Goal: Communication & Community: Answer question/provide support

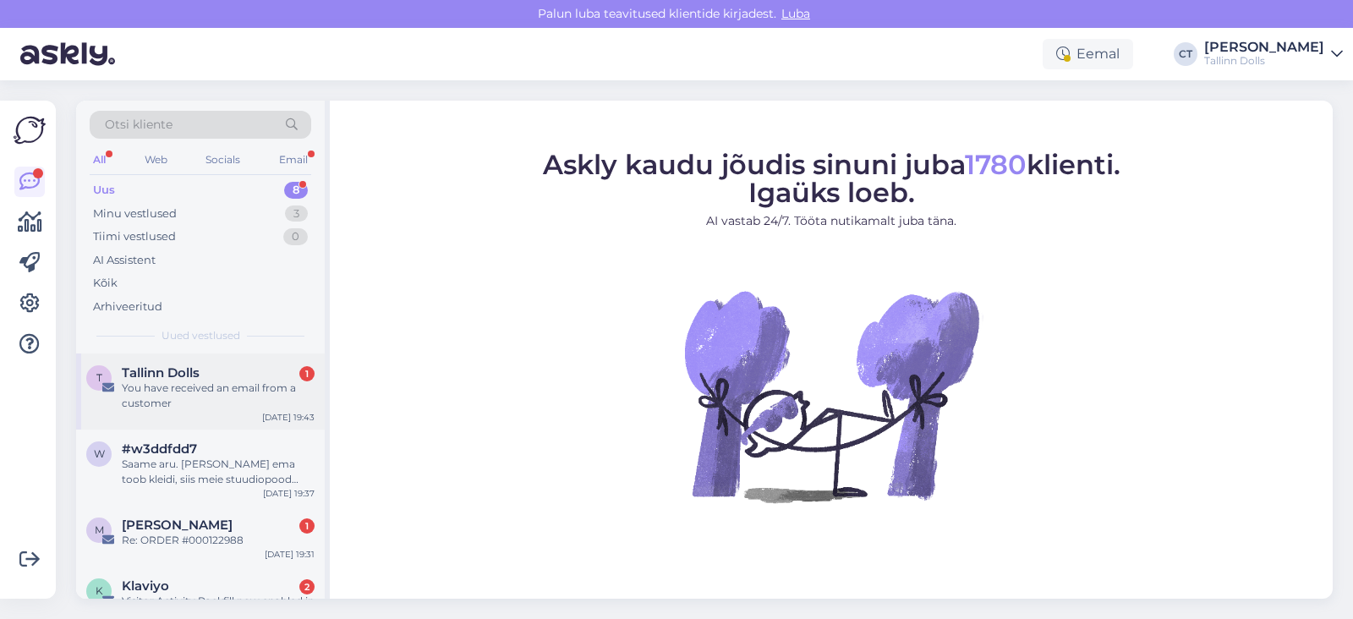
click at [176, 378] on span "Tallinn Dolls" at bounding box center [161, 372] width 78 height 15
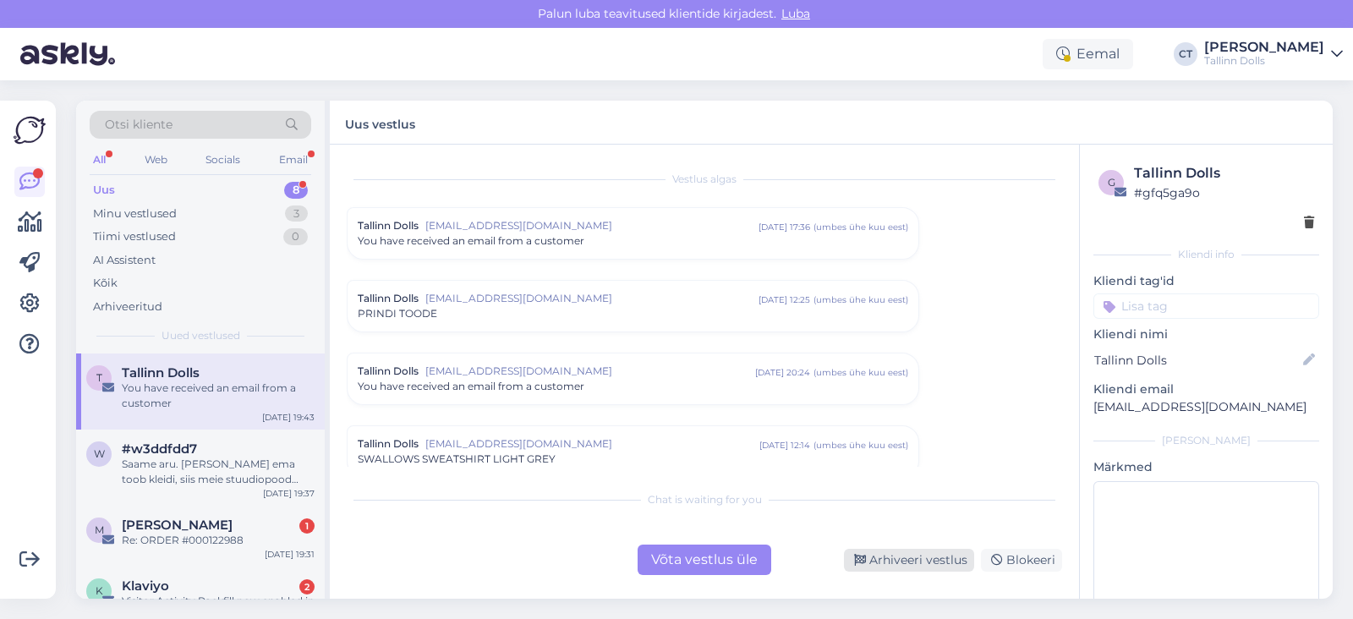
scroll to position [7142, 0]
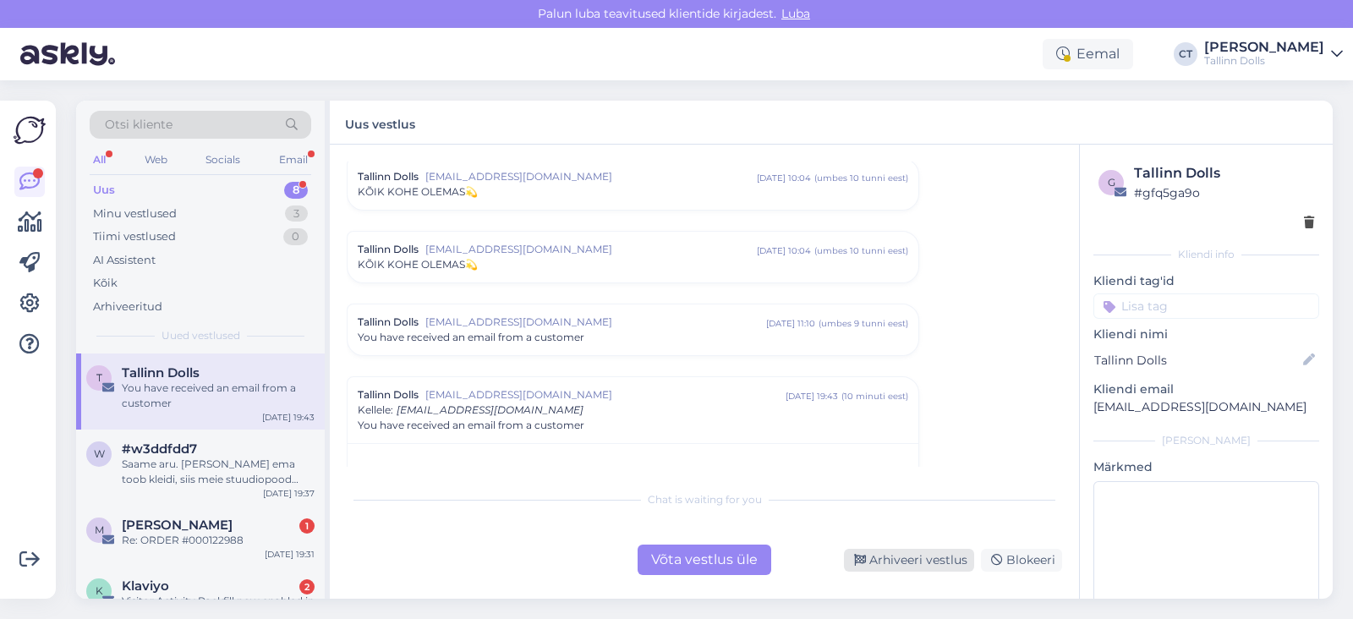
click at [873, 568] on div "Arhiveeri vestlus" at bounding box center [909, 560] width 130 height 23
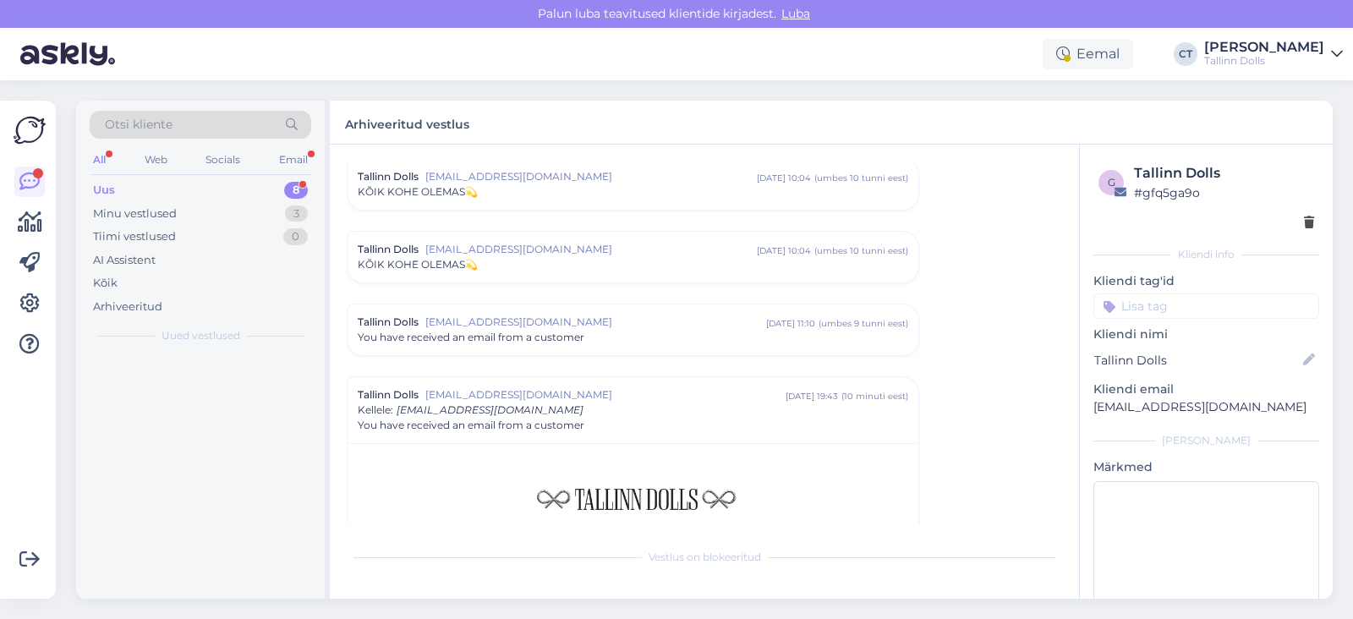
scroll to position [7326, 0]
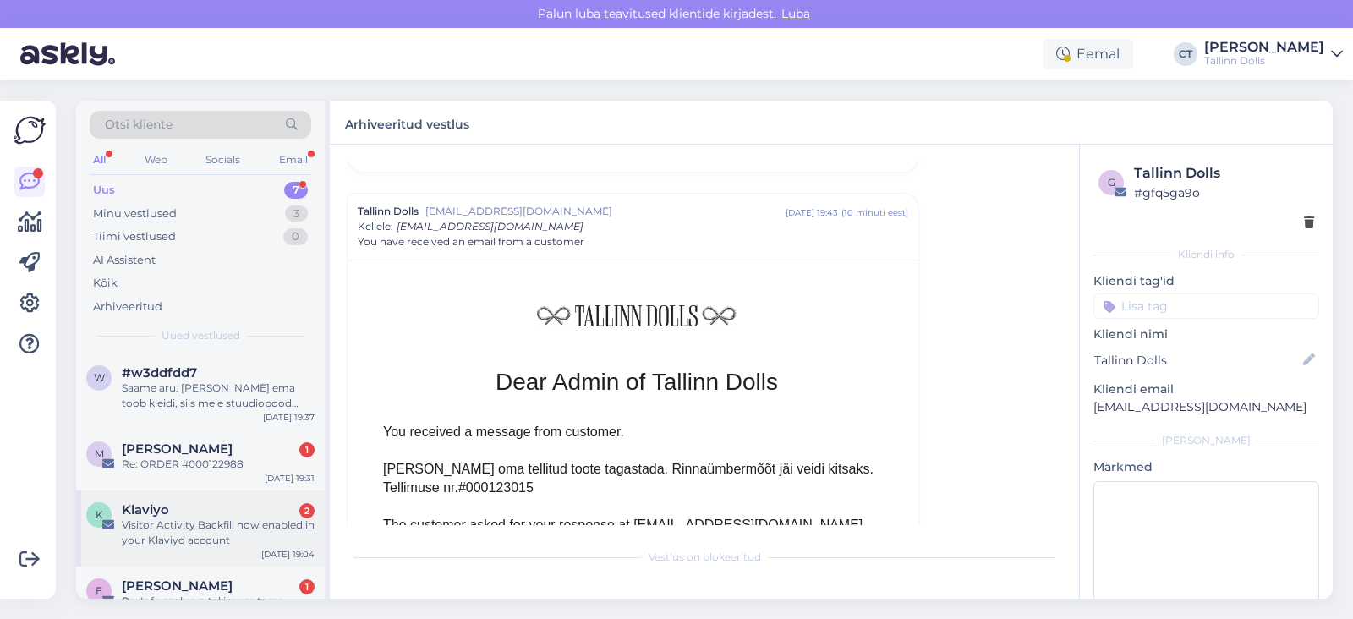
click at [138, 511] on span "Klaviyo" at bounding box center [145, 509] width 47 height 15
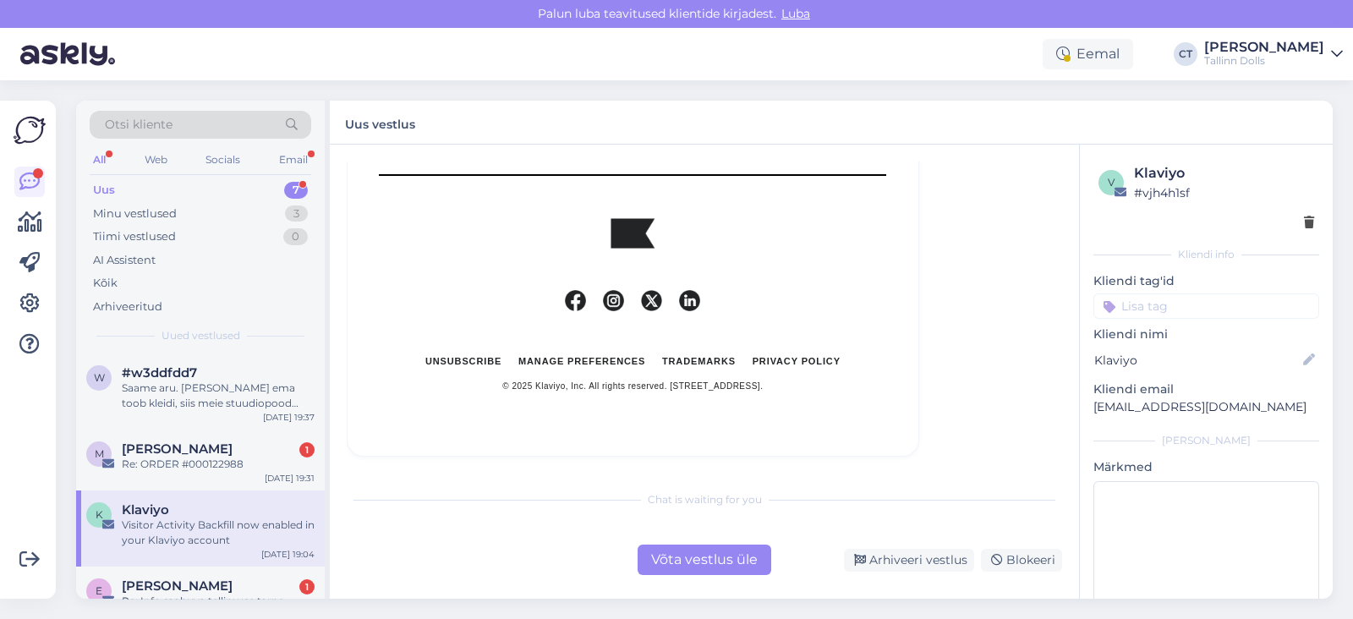
scroll to position [79, 0]
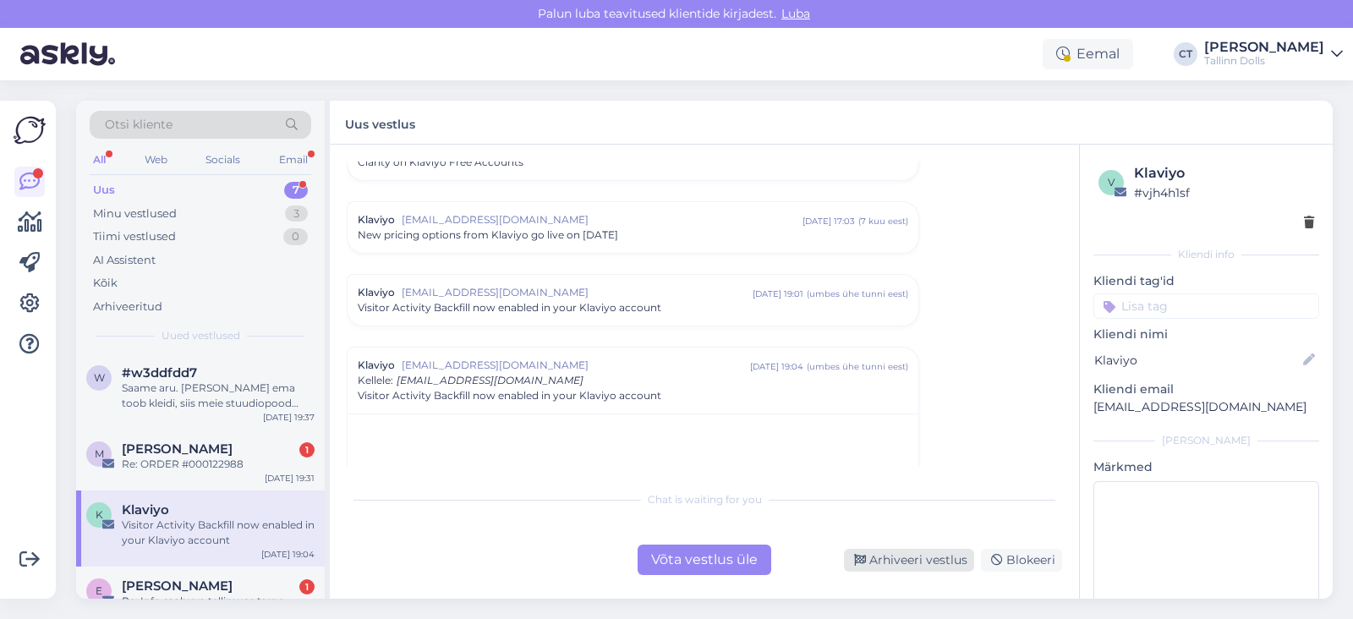
click at [942, 556] on div "Arhiveeri vestlus" at bounding box center [909, 560] width 130 height 23
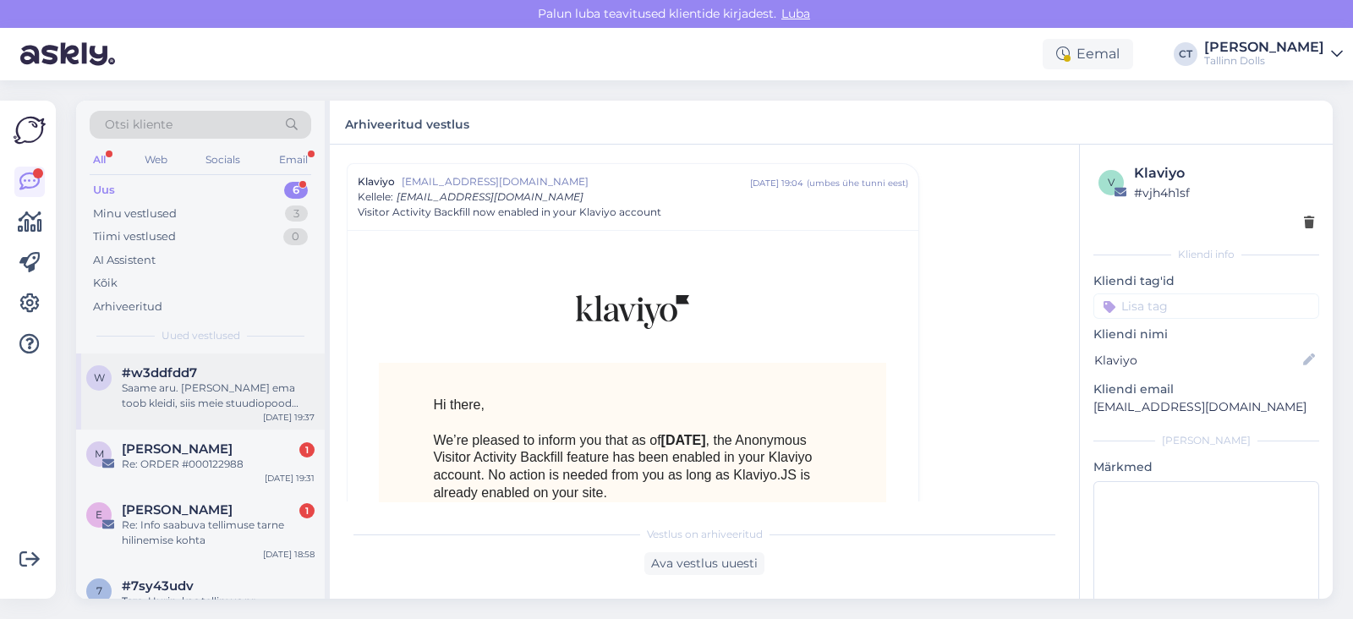
click at [206, 407] on div "Saame aru. [PERSON_NAME] ema toob kleidi, siis meie stuudiopood asub [STREET_AD…" at bounding box center [218, 396] width 193 height 30
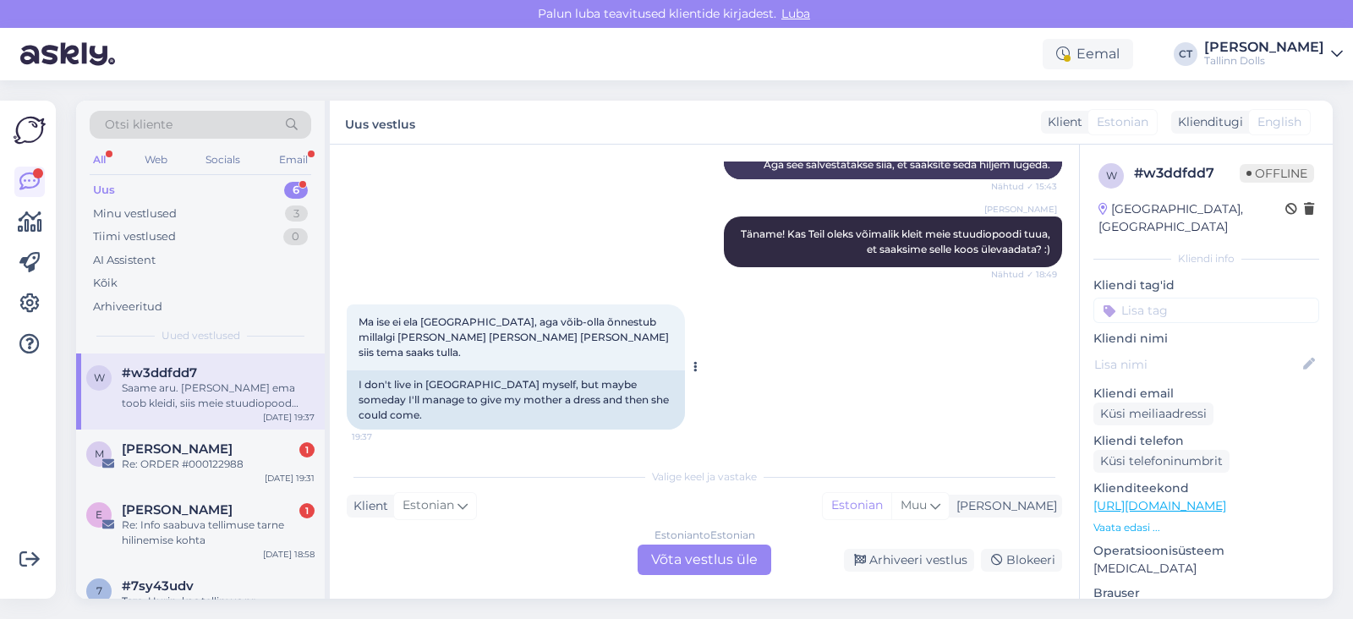
scroll to position [1326, 0]
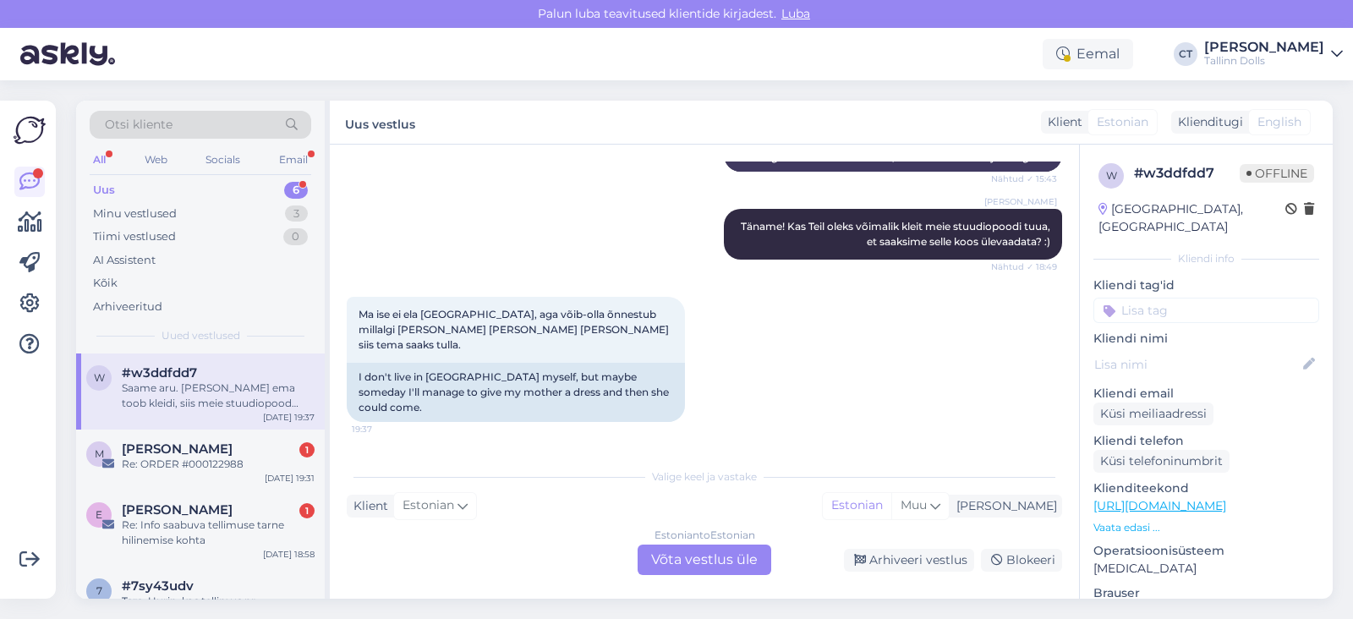
click at [702, 552] on div "Estonian to Estonian Võta vestlus üle" at bounding box center [705, 560] width 134 height 30
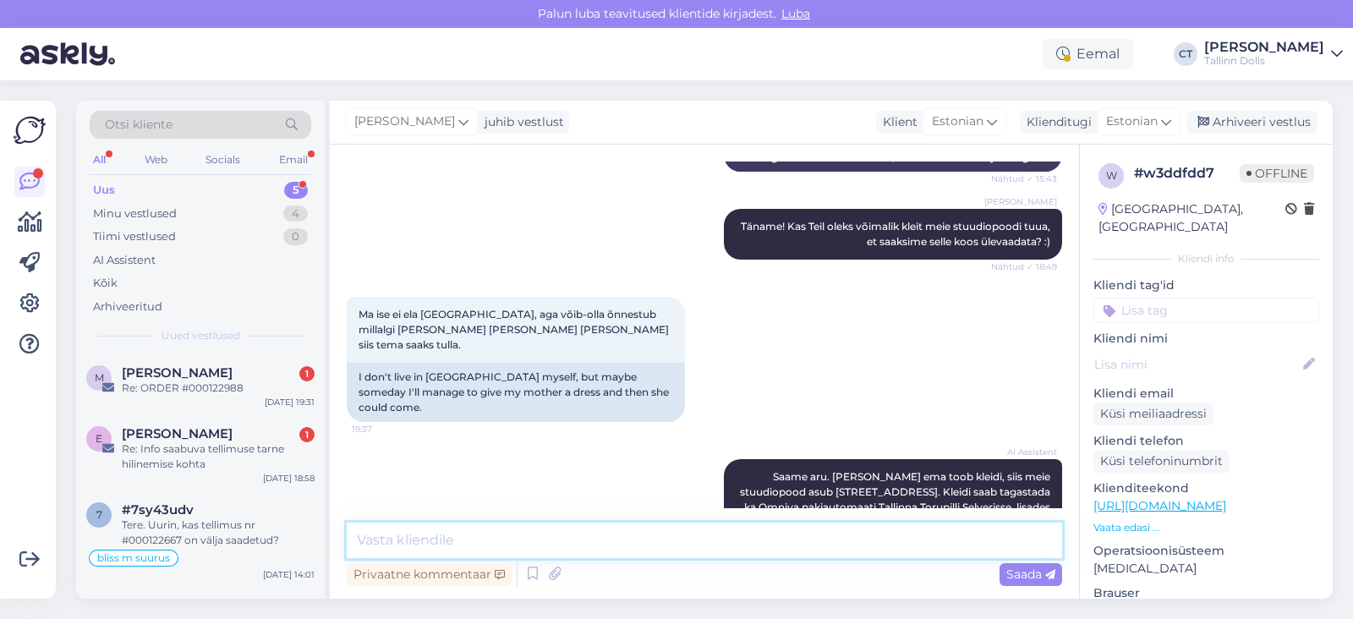
click at [710, 545] on textarea at bounding box center [705, 541] width 716 height 36
type textarea "See sobiks väga hästi :)"
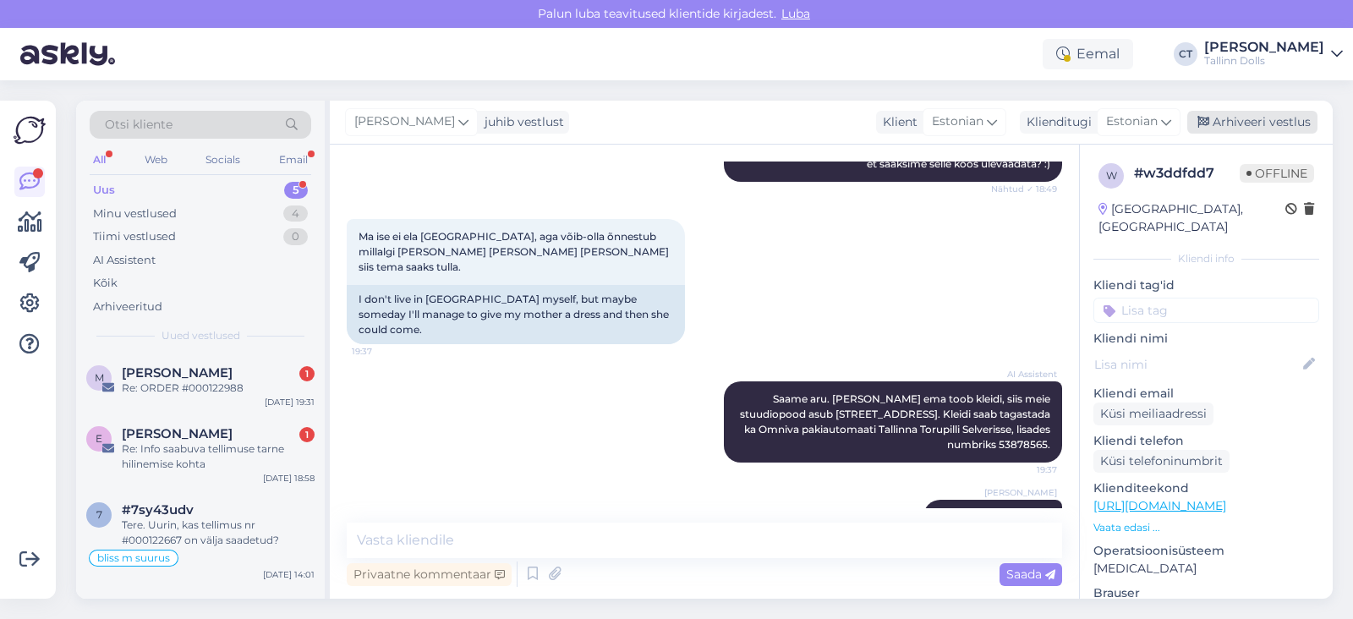
click at [1273, 129] on div "Arhiveeri vestlus" at bounding box center [1253, 122] width 130 height 23
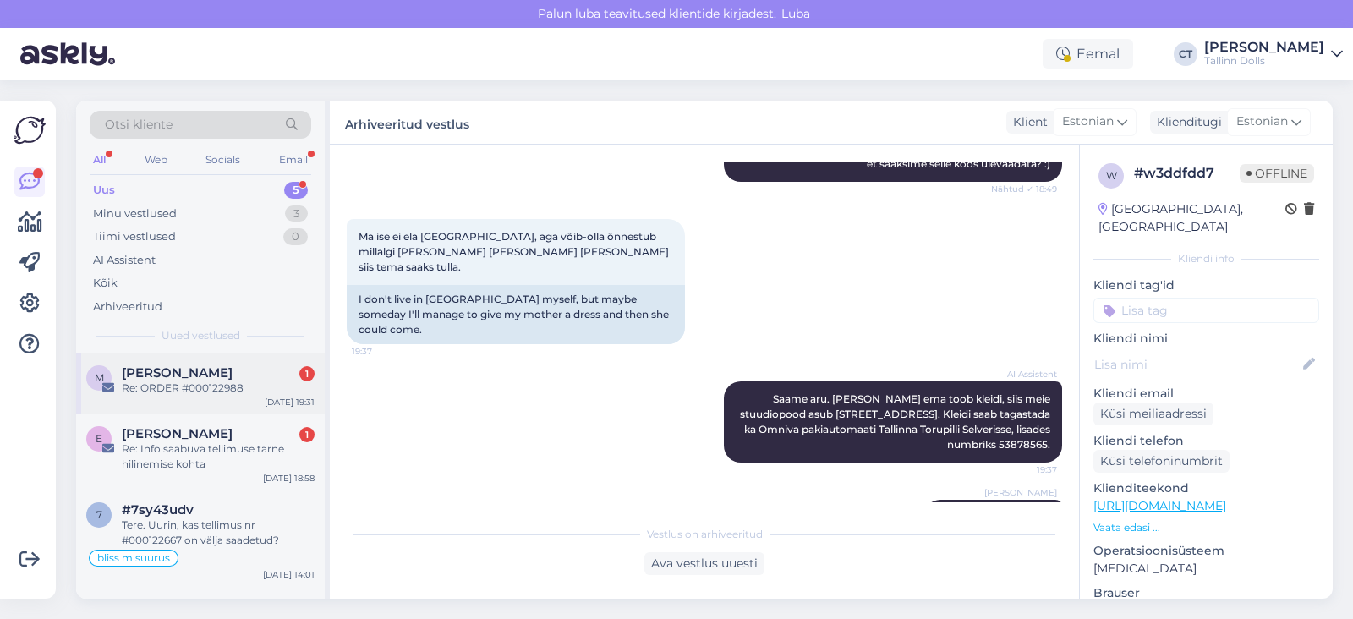
click at [192, 390] on div "Re: ORDER #000122988" at bounding box center [218, 388] width 193 height 15
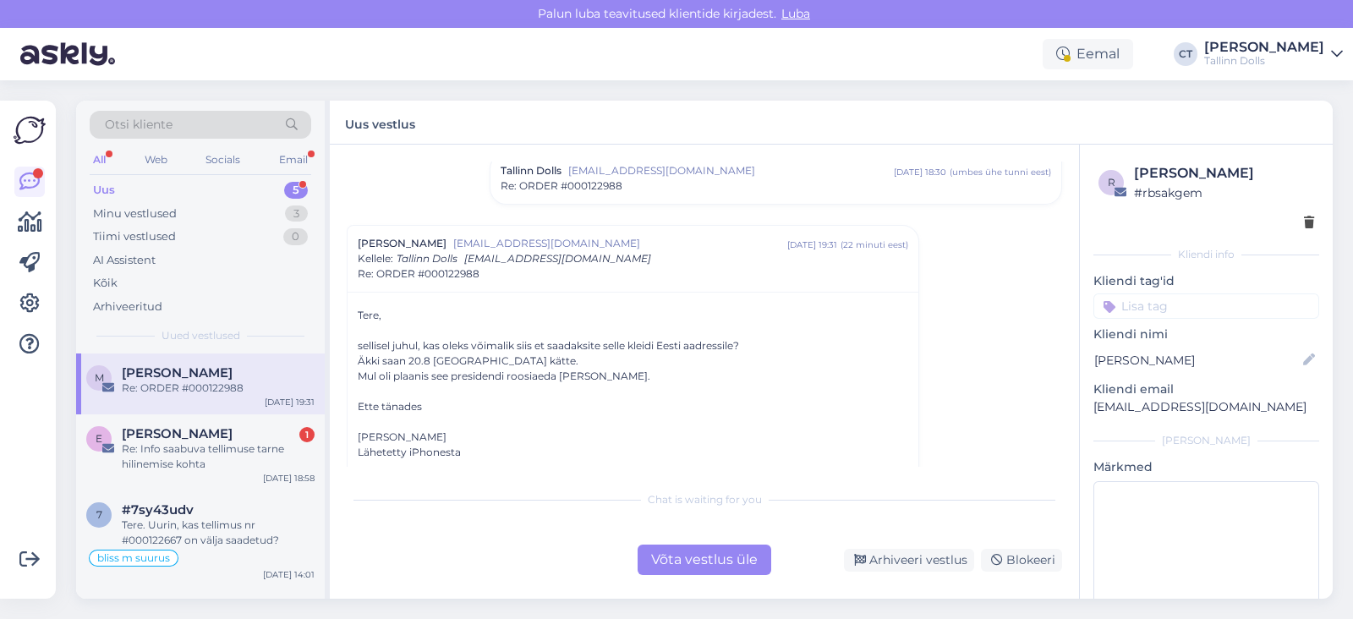
scroll to position [348, 0]
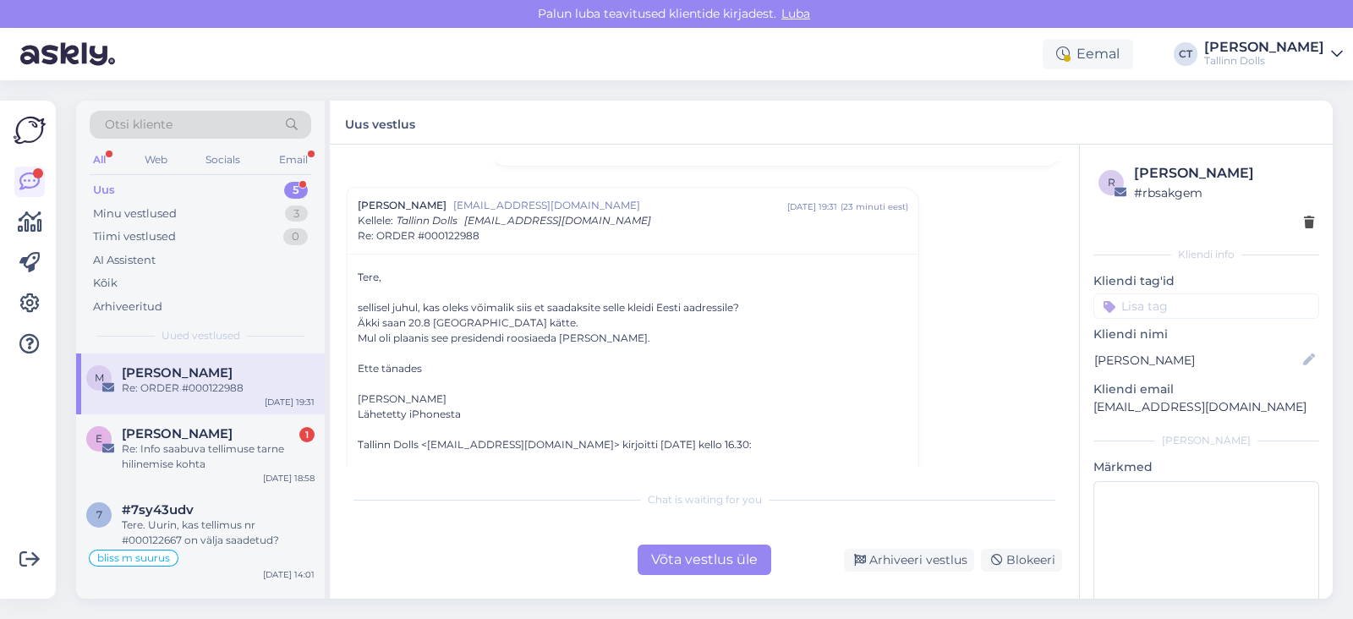
click at [710, 553] on div "Võta vestlus üle" at bounding box center [705, 560] width 134 height 30
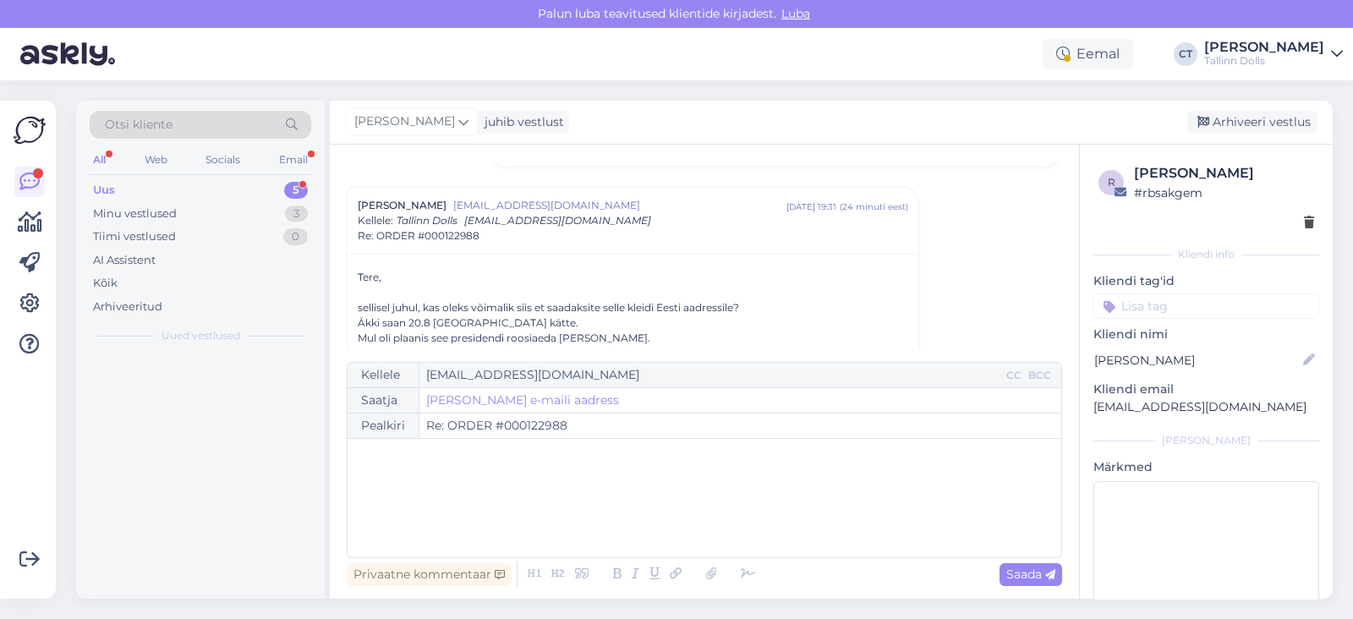
scroll to position [371, 0]
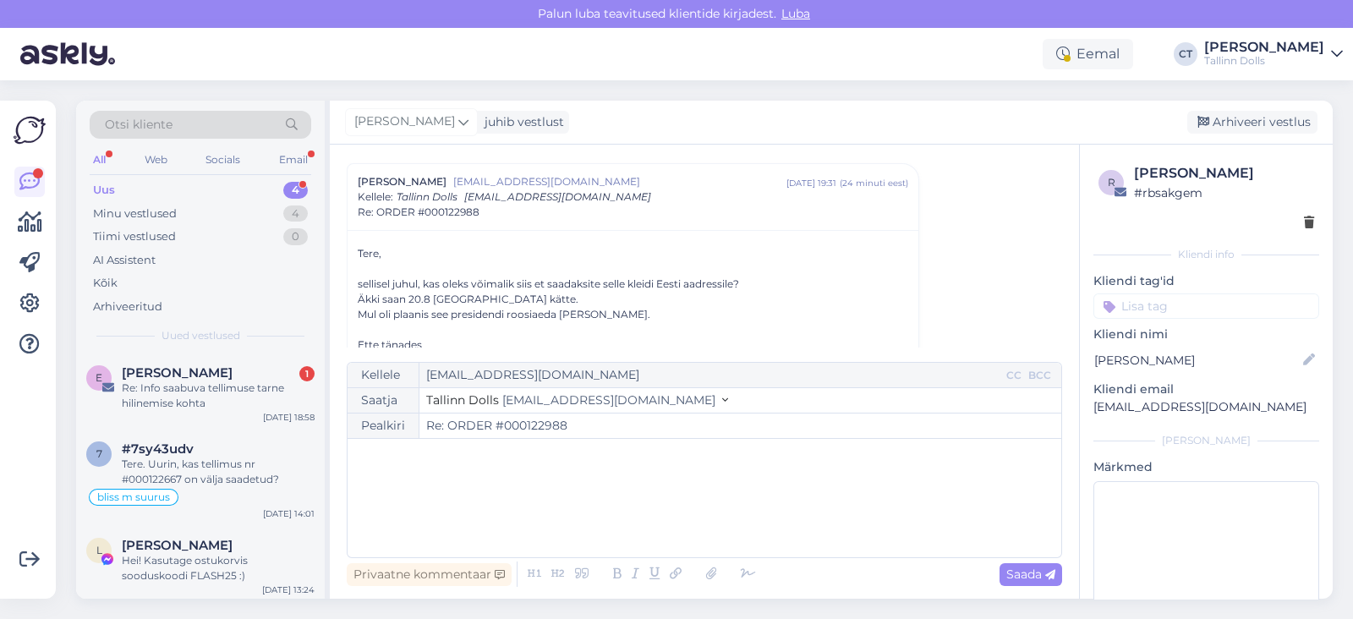
click at [744, 493] on div "﻿" at bounding box center [704, 498] width 697 height 102
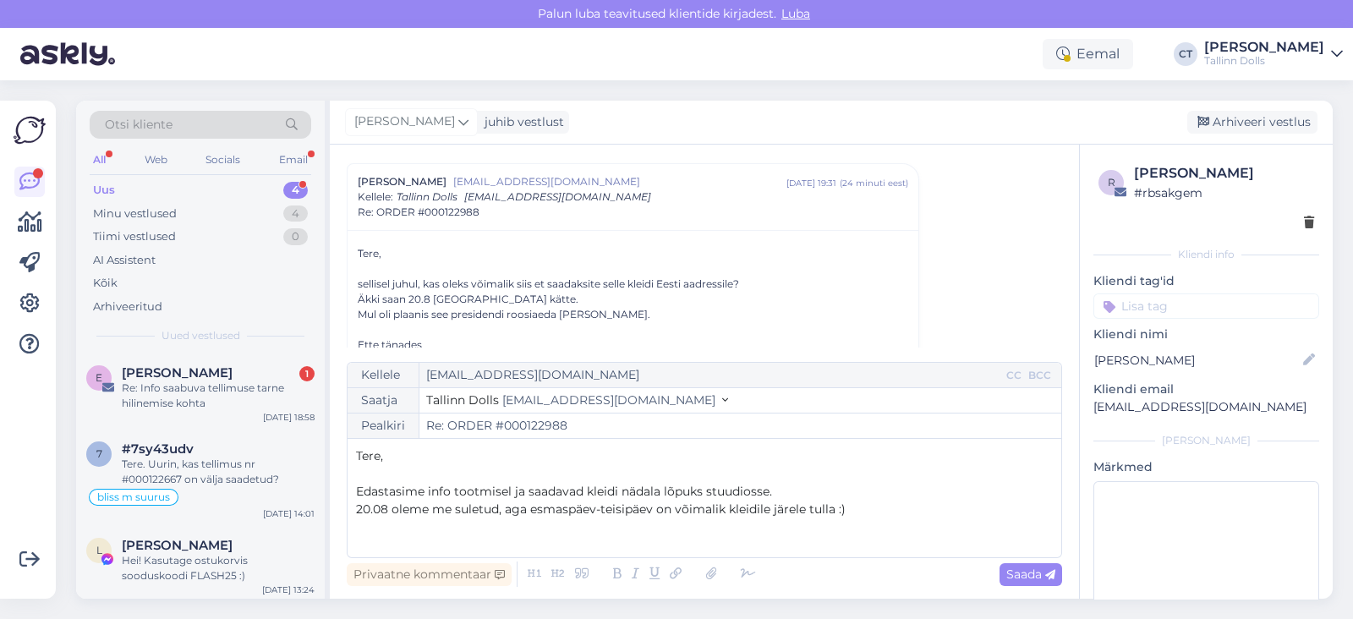
click at [651, 513] on span "20.08 oleme me suletud, aga esmaspäev-teisipäev on võimalik kleidile järele tul…" at bounding box center [601, 509] width 490 height 15
click at [821, 505] on p "20.08 oleme me suletud, aga 18-19.08 on võimalik kleidile järele tulla :)" at bounding box center [704, 510] width 697 height 18
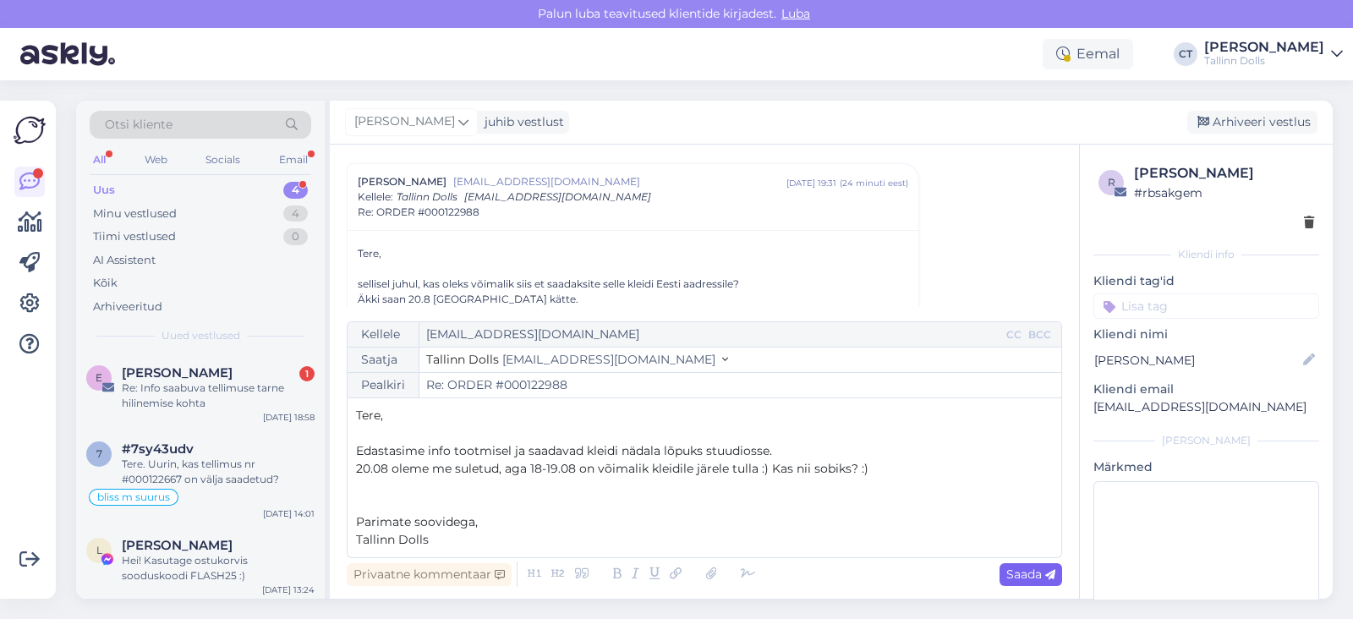
click at [1049, 571] on icon at bounding box center [1051, 575] width 10 height 10
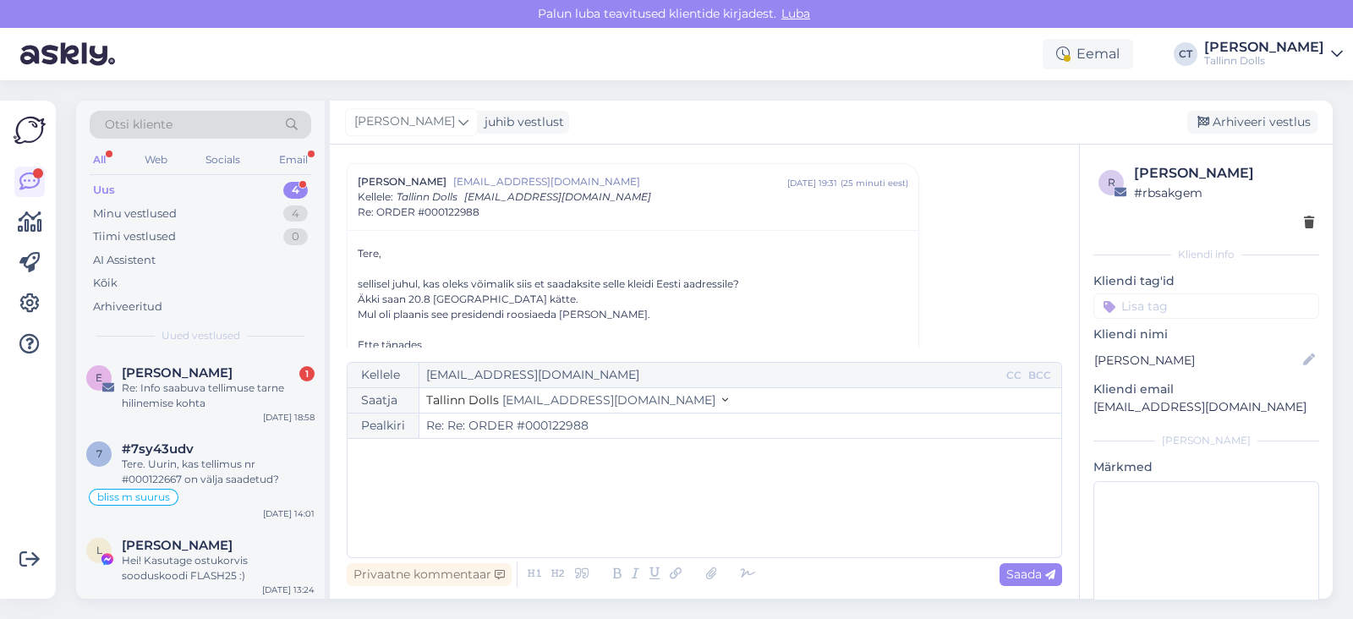
type input "Re: Re: ORDER #000122988"
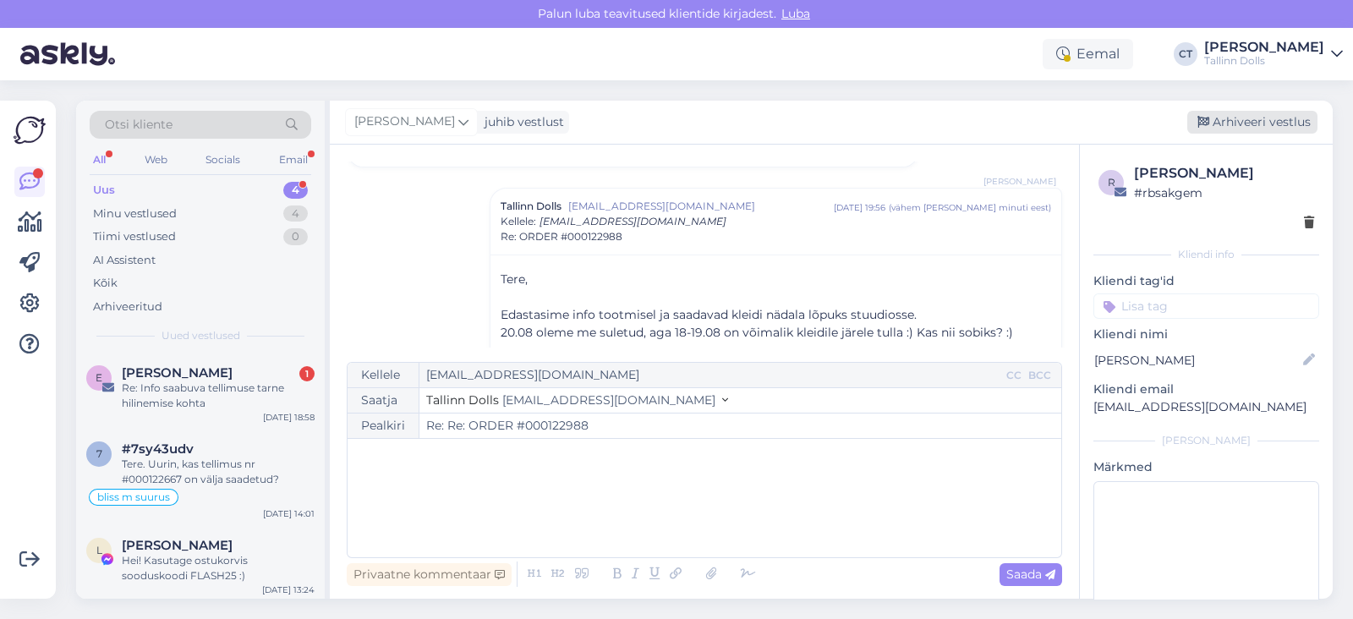
click at [1262, 128] on div "Arhiveeri vestlus" at bounding box center [1253, 122] width 130 height 23
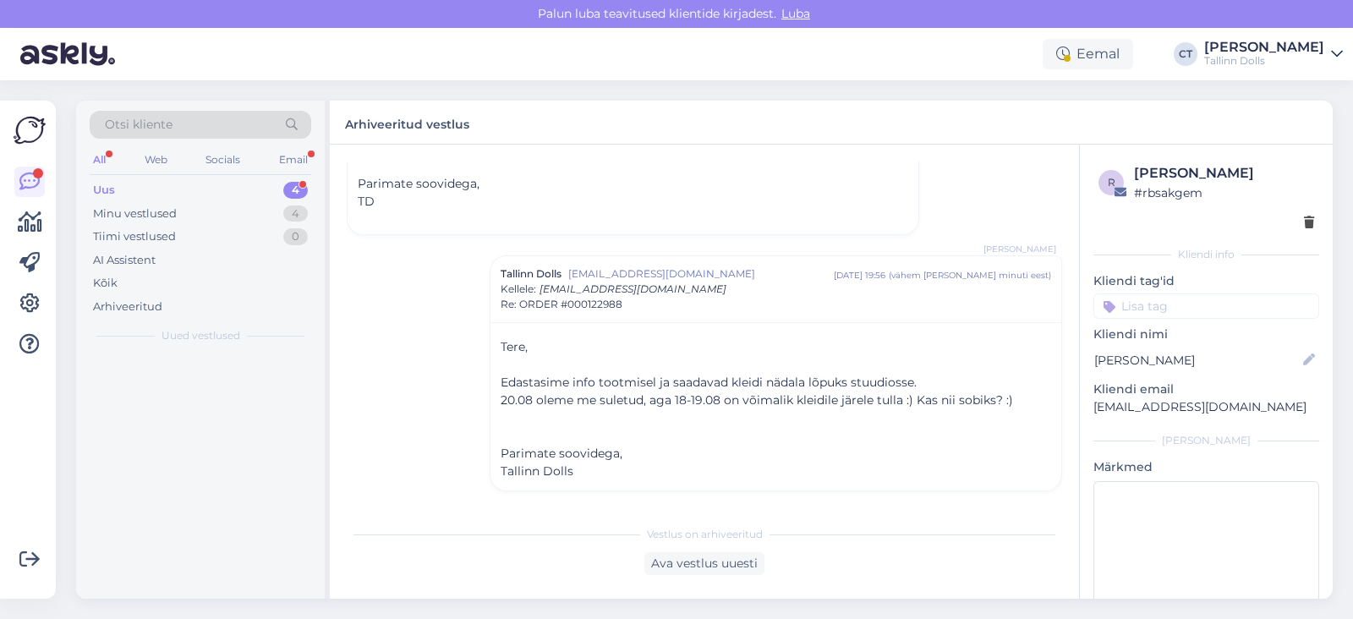
scroll to position [809, 0]
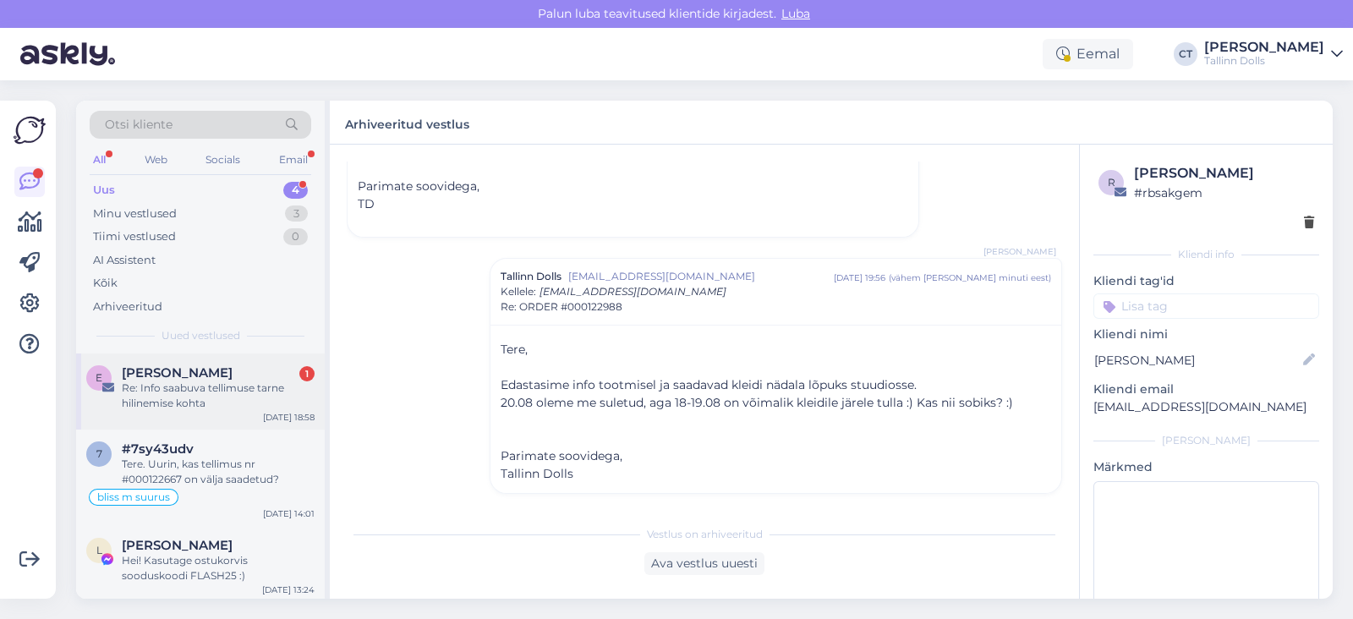
click at [191, 378] on span "[PERSON_NAME]" at bounding box center [177, 372] width 111 height 15
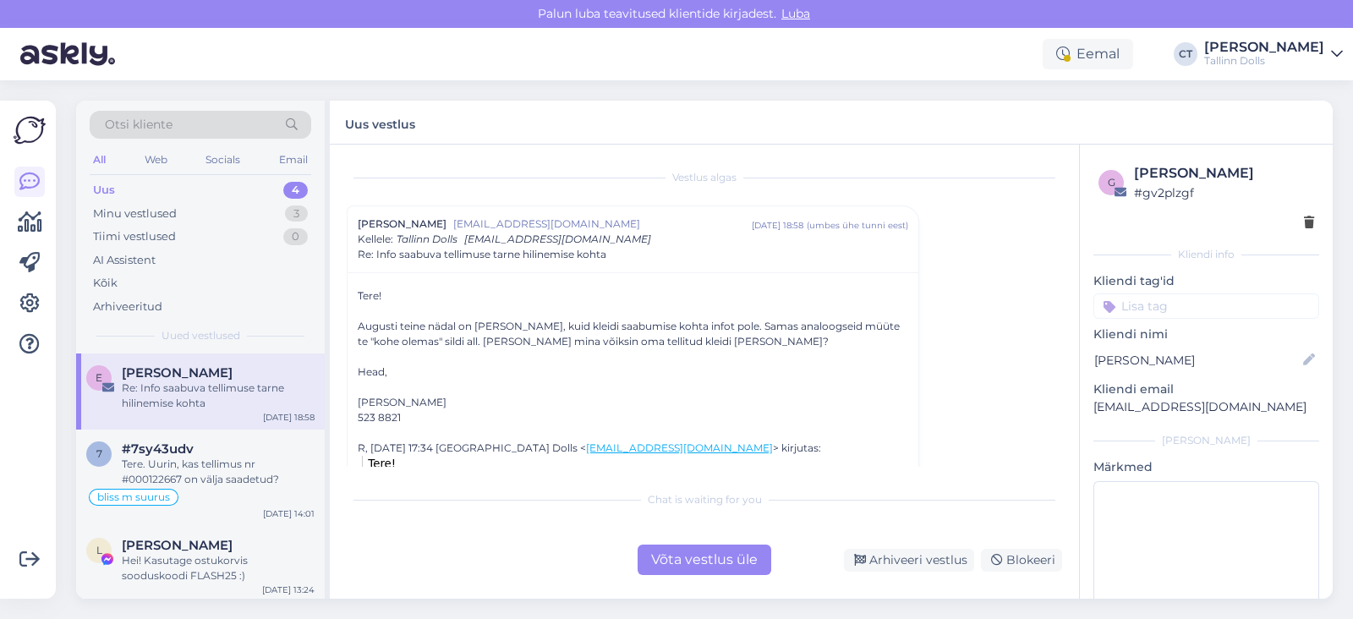
scroll to position [0, 0]
click at [736, 561] on div "Võta vestlus üle" at bounding box center [705, 560] width 134 height 30
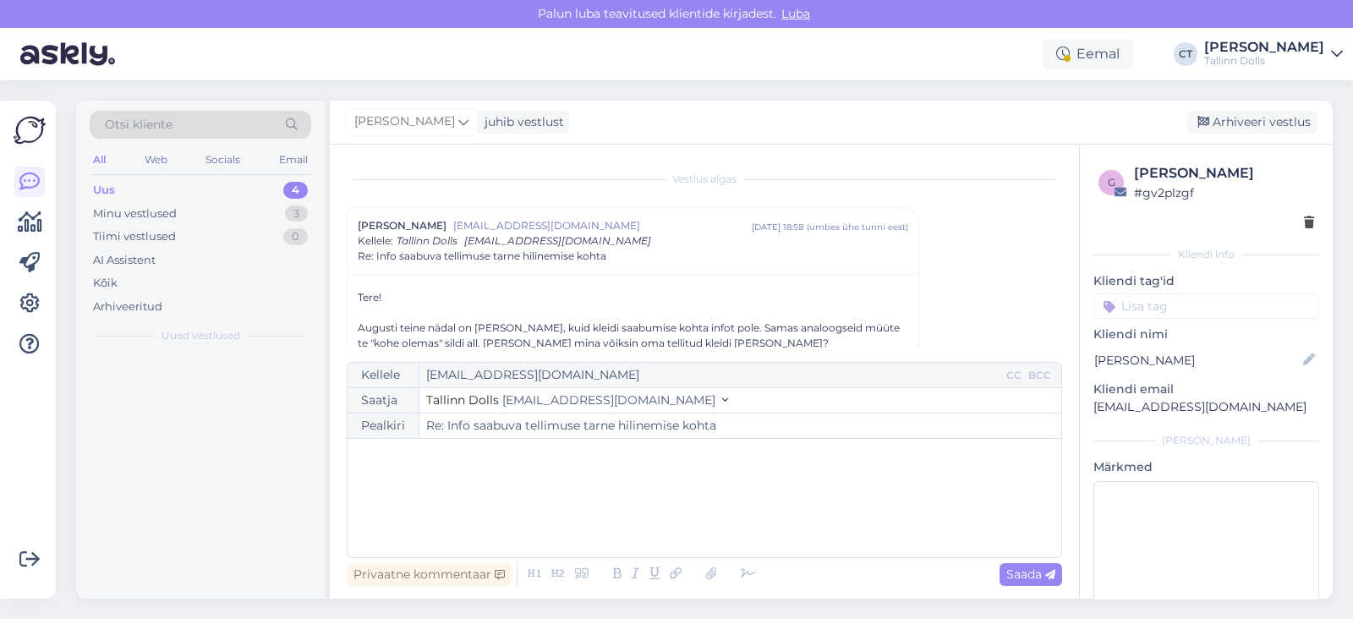
scroll to position [46, 0]
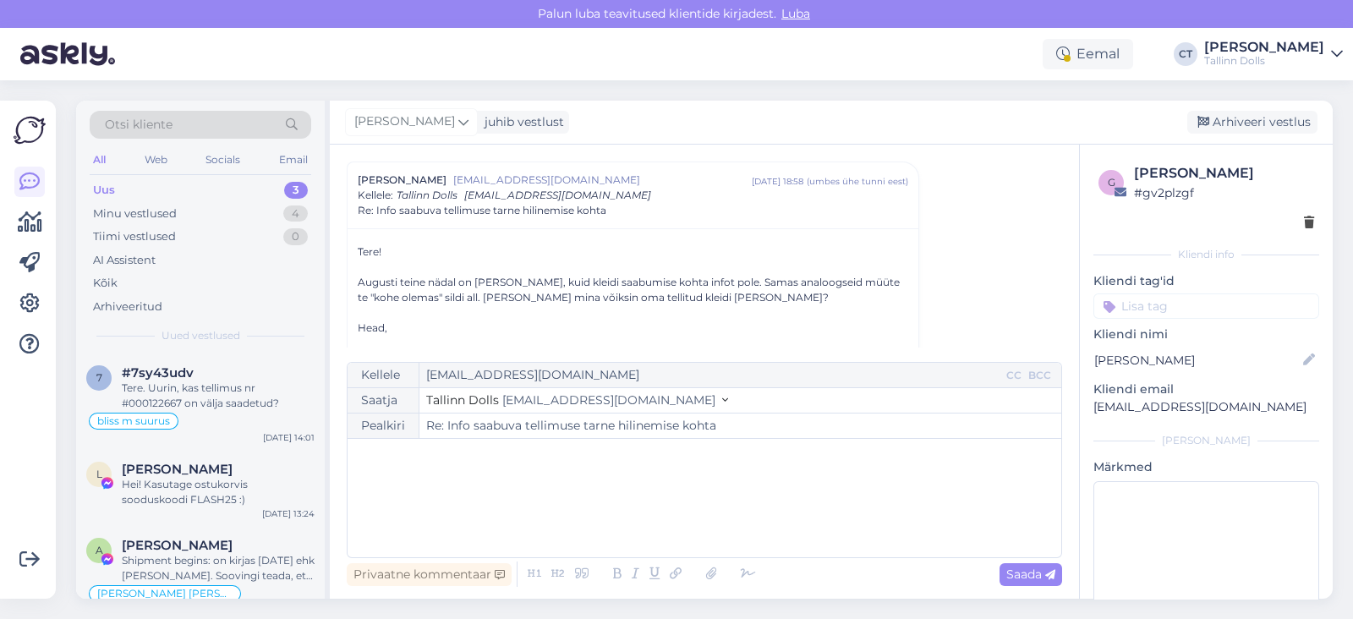
click at [760, 519] on div "﻿" at bounding box center [704, 498] width 697 height 102
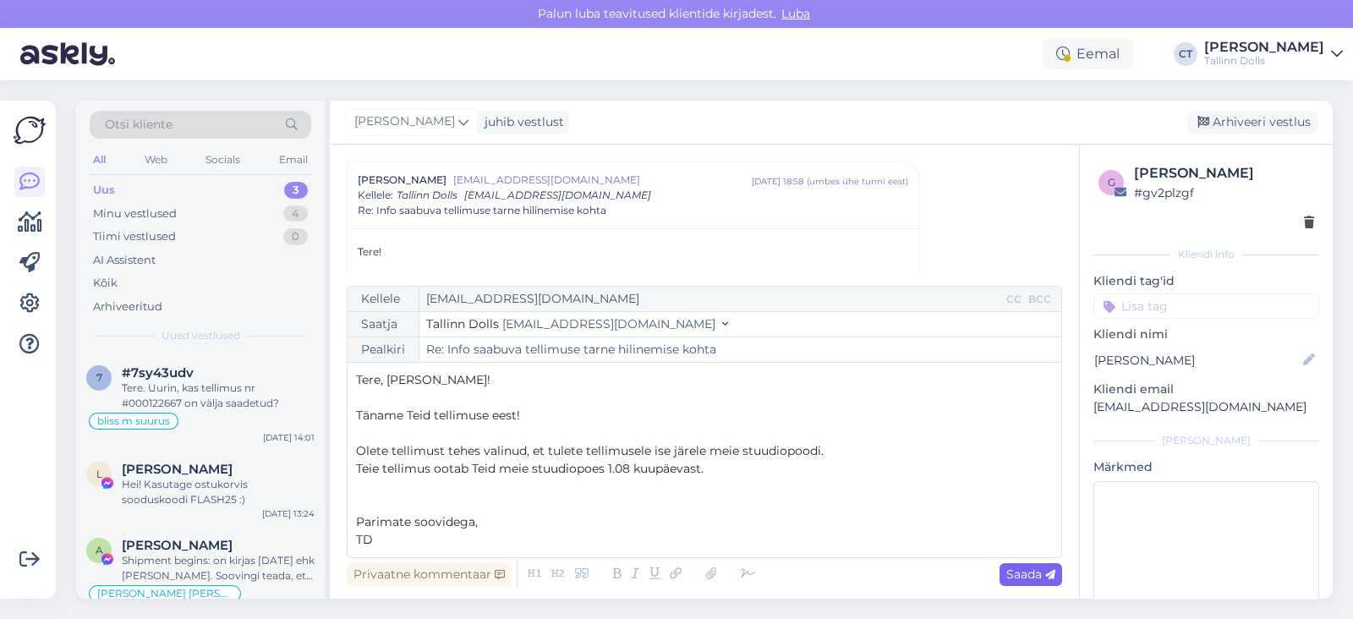
click at [1028, 577] on span "Saada" at bounding box center [1031, 574] width 49 height 15
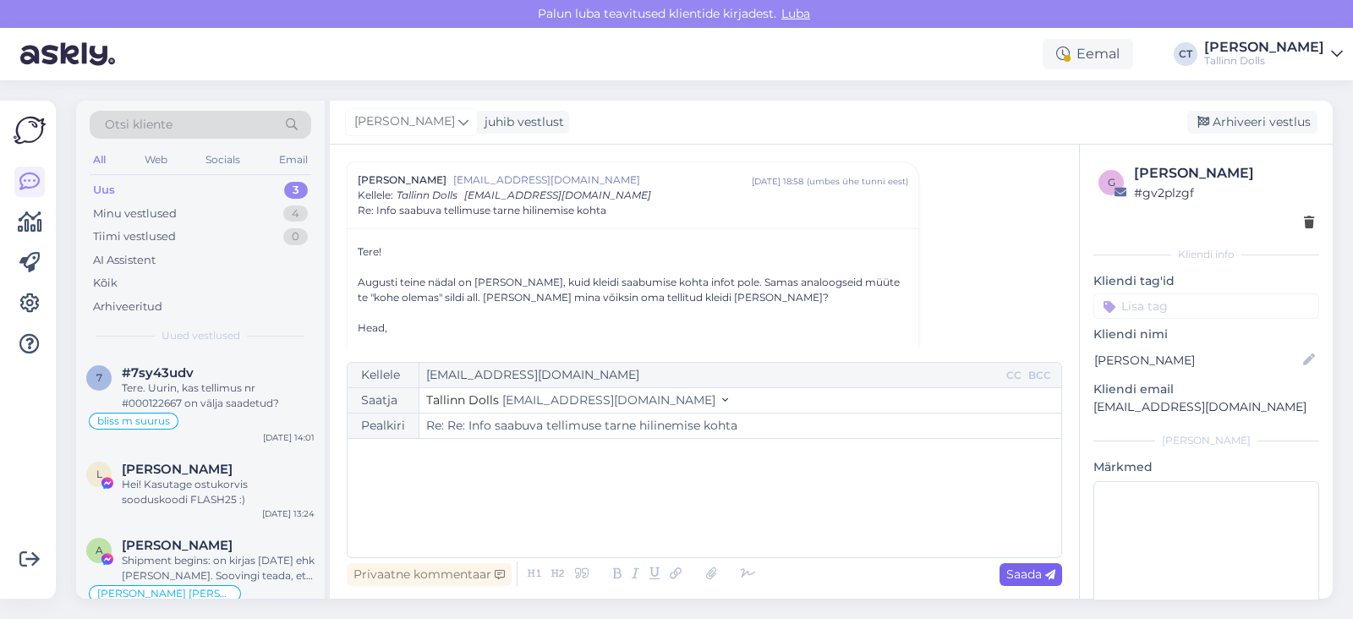
type input "Re: Re: Info saabuva tellimuse tarne hilinemise kohta"
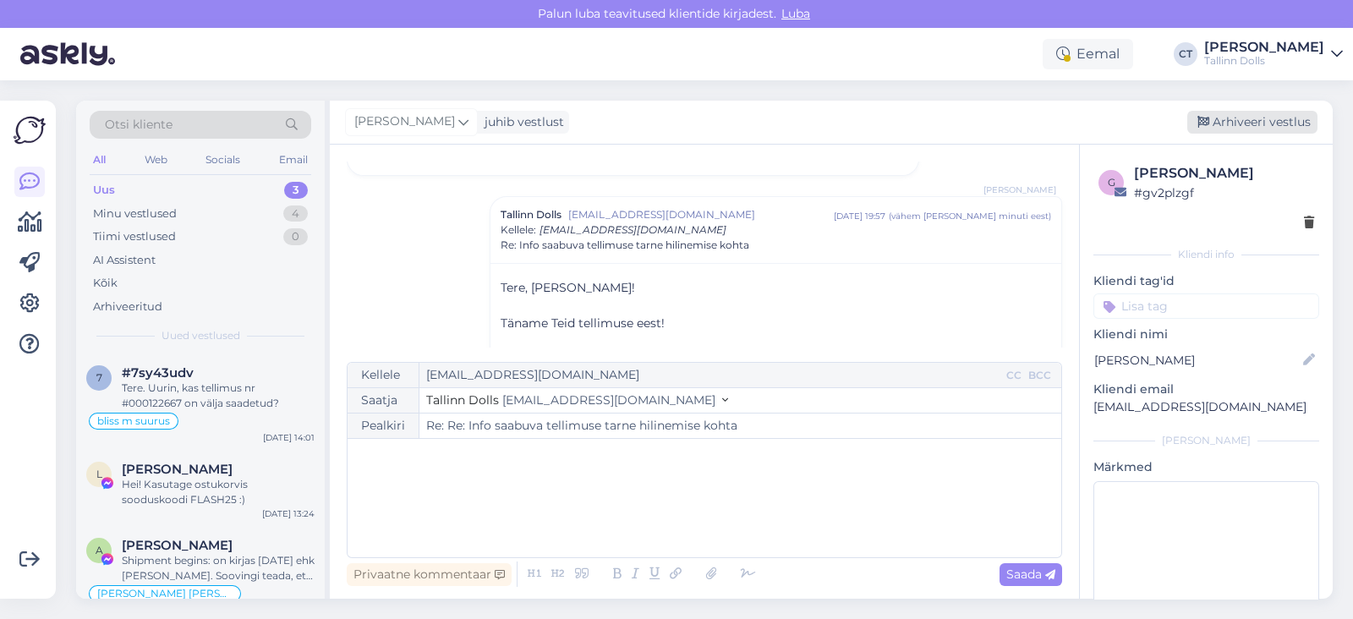
click at [1256, 113] on div "Arhiveeri vestlus" at bounding box center [1253, 122] width 130 height 23
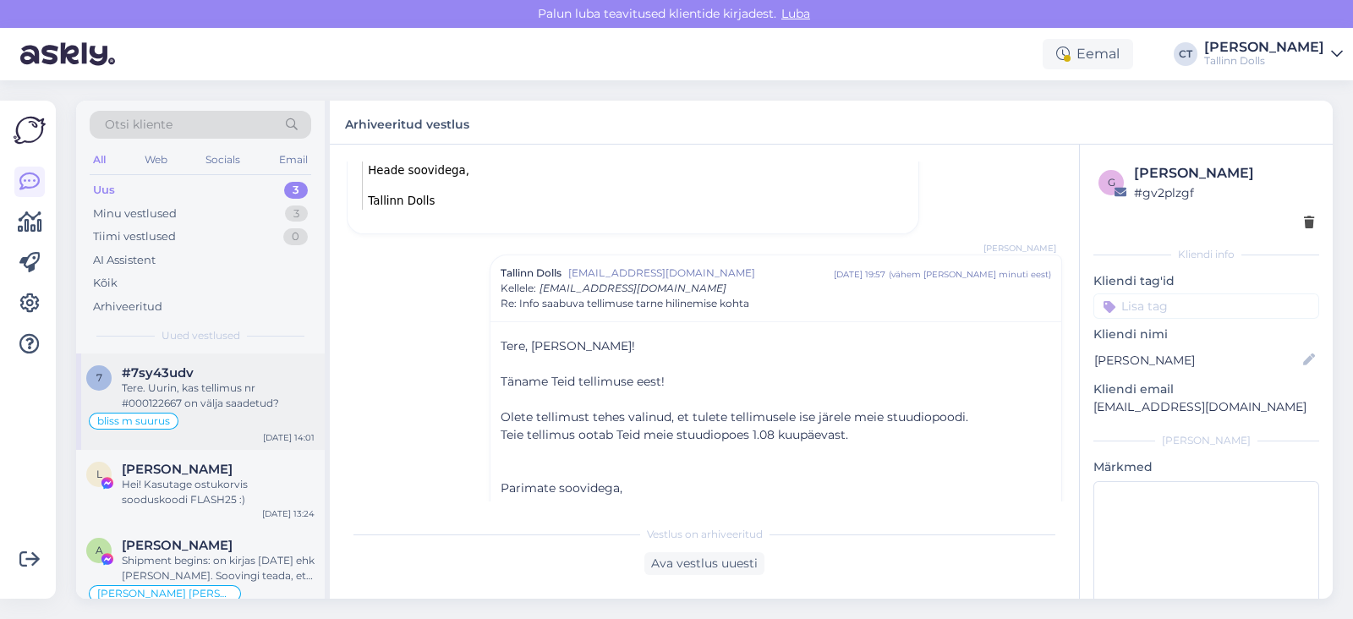
scroll to position [23, 0]
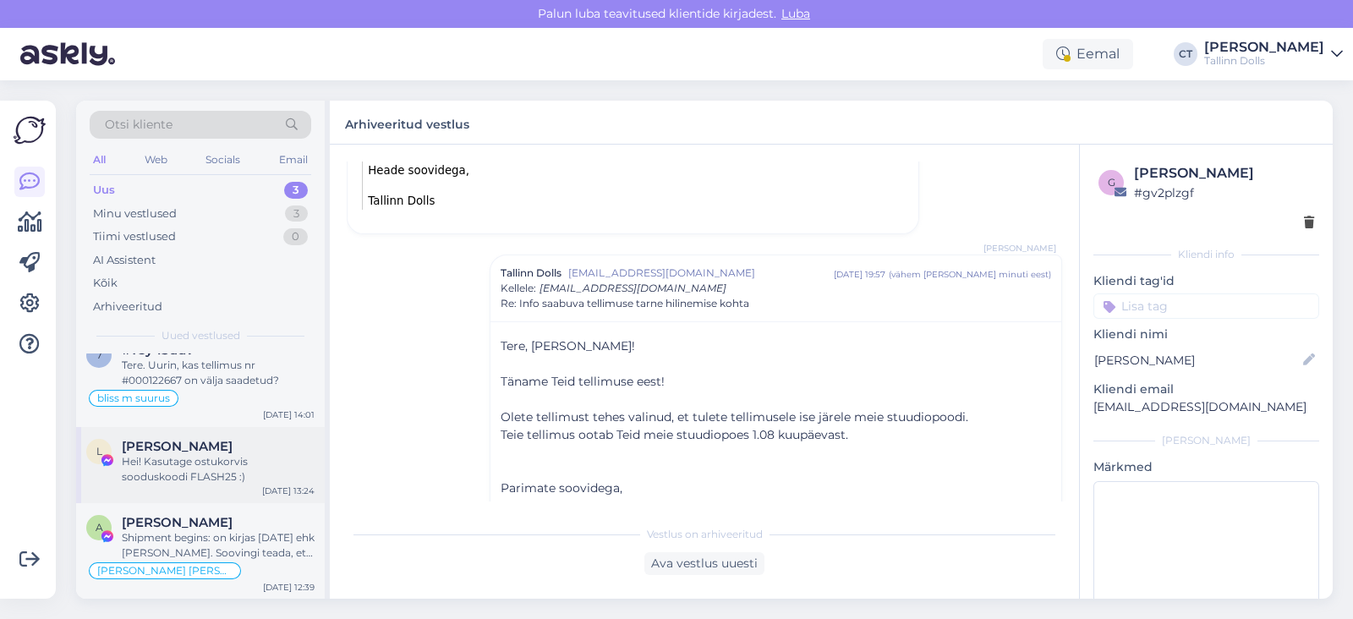
click at [228, 473] on div "Hei! Kasutage ostukorvis sooduskoodi FLASH25 :)" at bounding box center [218, 469] width 193 height 30
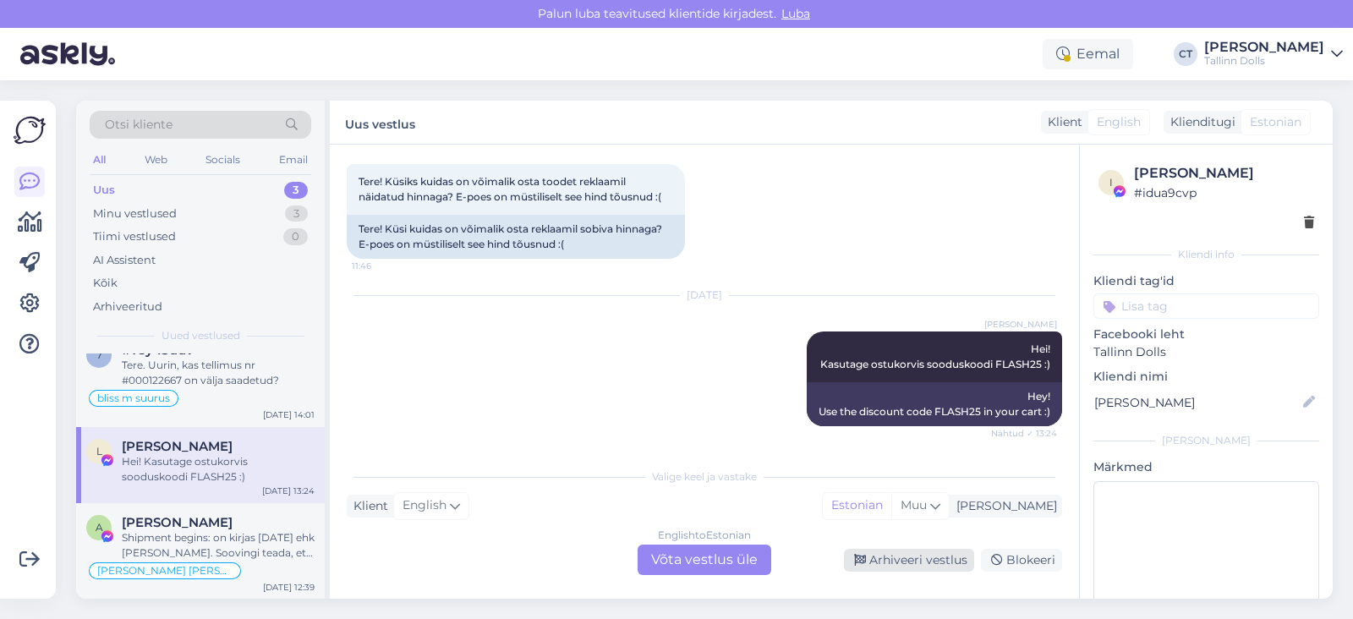
click at [917, 564] on div "Arhiveeri vestlus" at bounding box center [909, 560] width 130 height 23
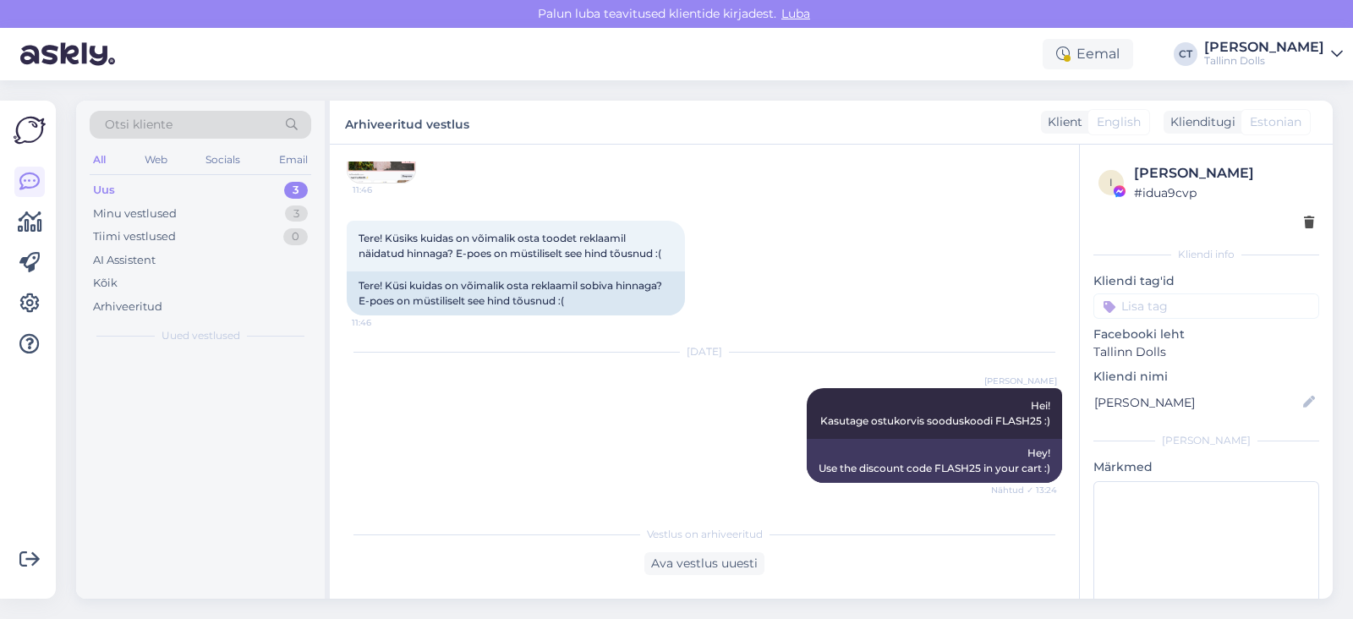
scroll to position [136, 0]
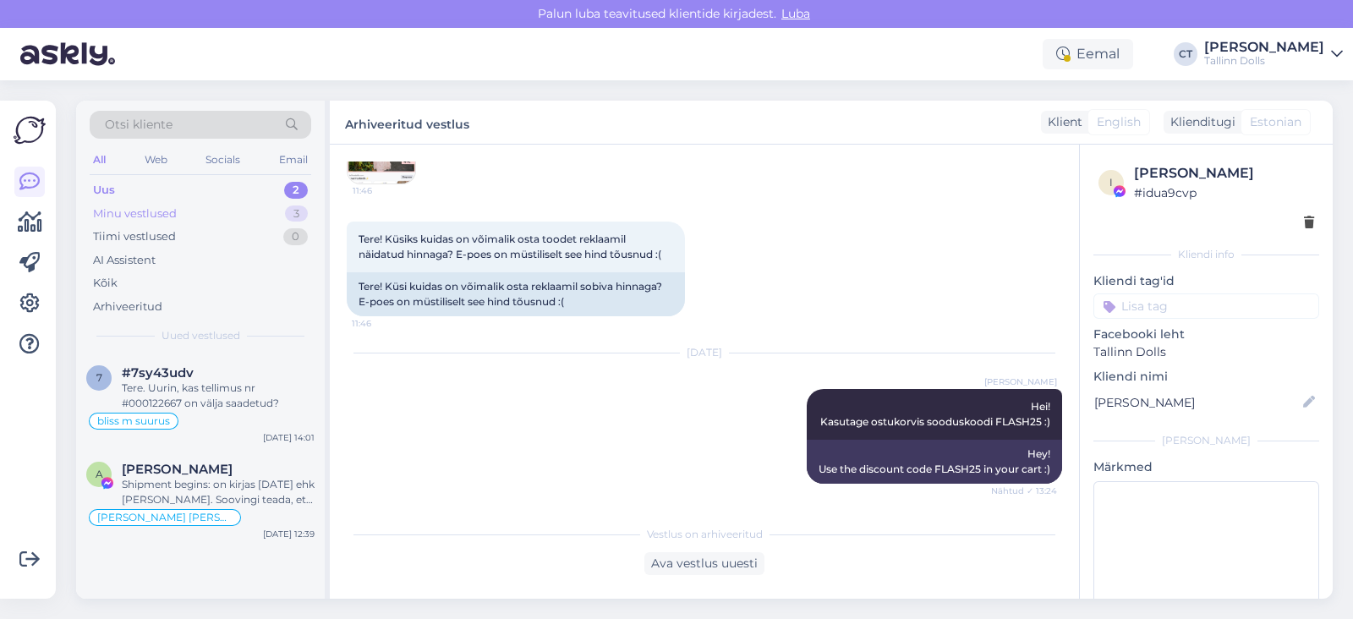
click at [195, 211] on div "Minu vestlused 3" at bounding box center [201, 214] width 222 height 24
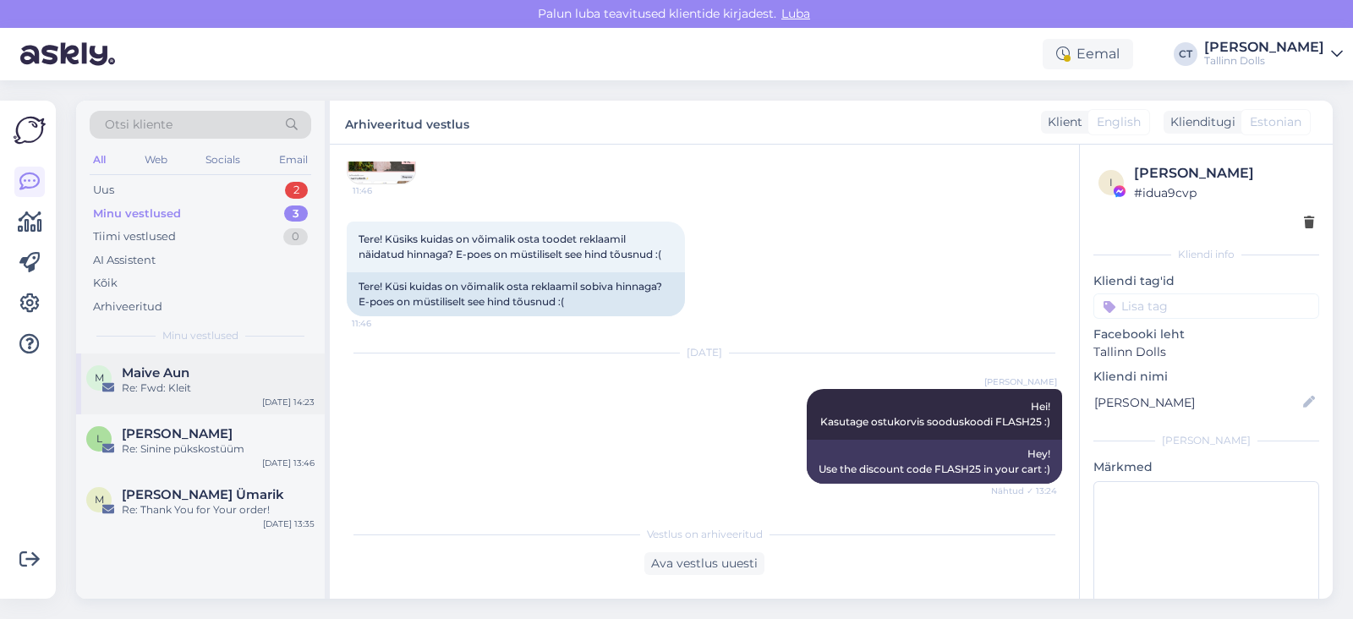
click at [196, 382] on div "Re: Fwd: Kleit" at bounding box center [218, 388] width 193 height 15
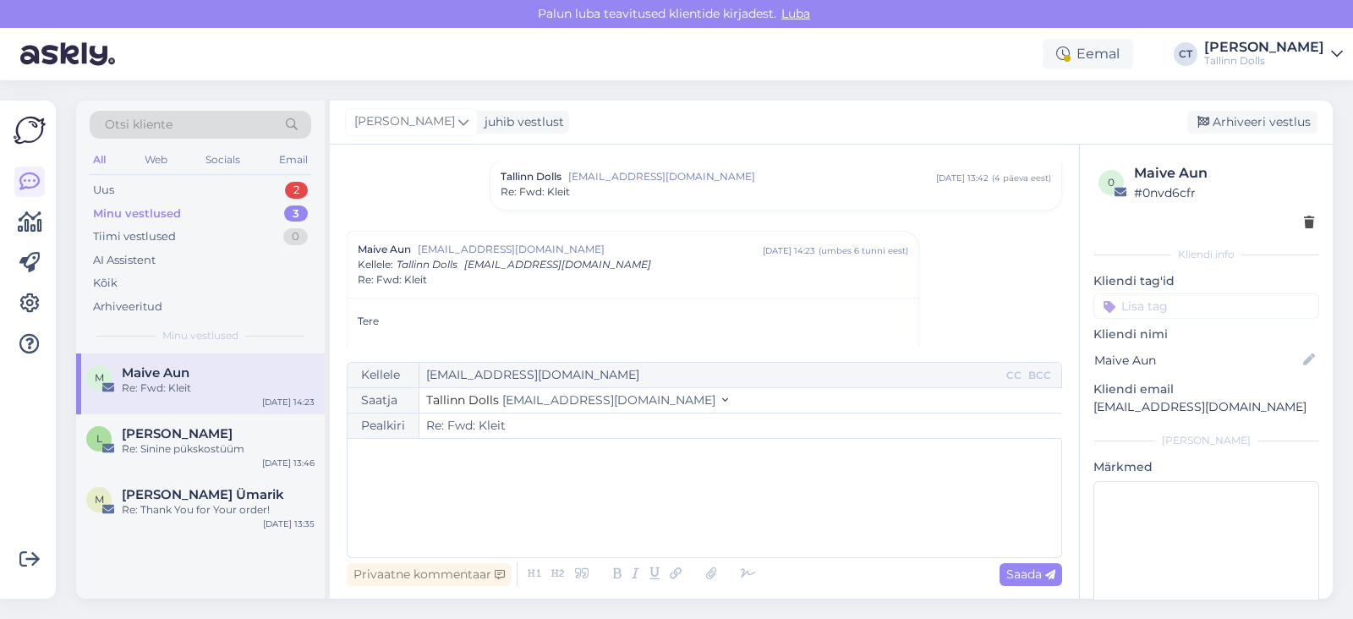
scroll to position [1165, 0]
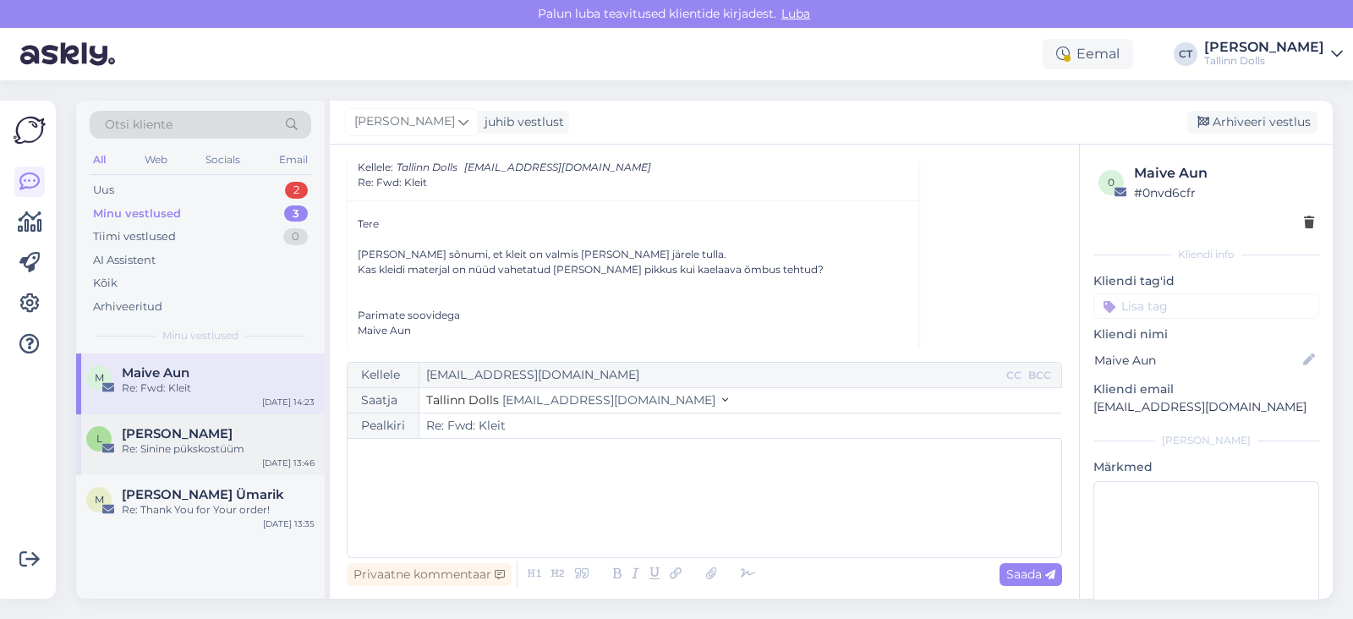
click at [165, 447] on div "Re: Sinine pükskostüüm" at bounding box center [218, 449] width 193 height 15
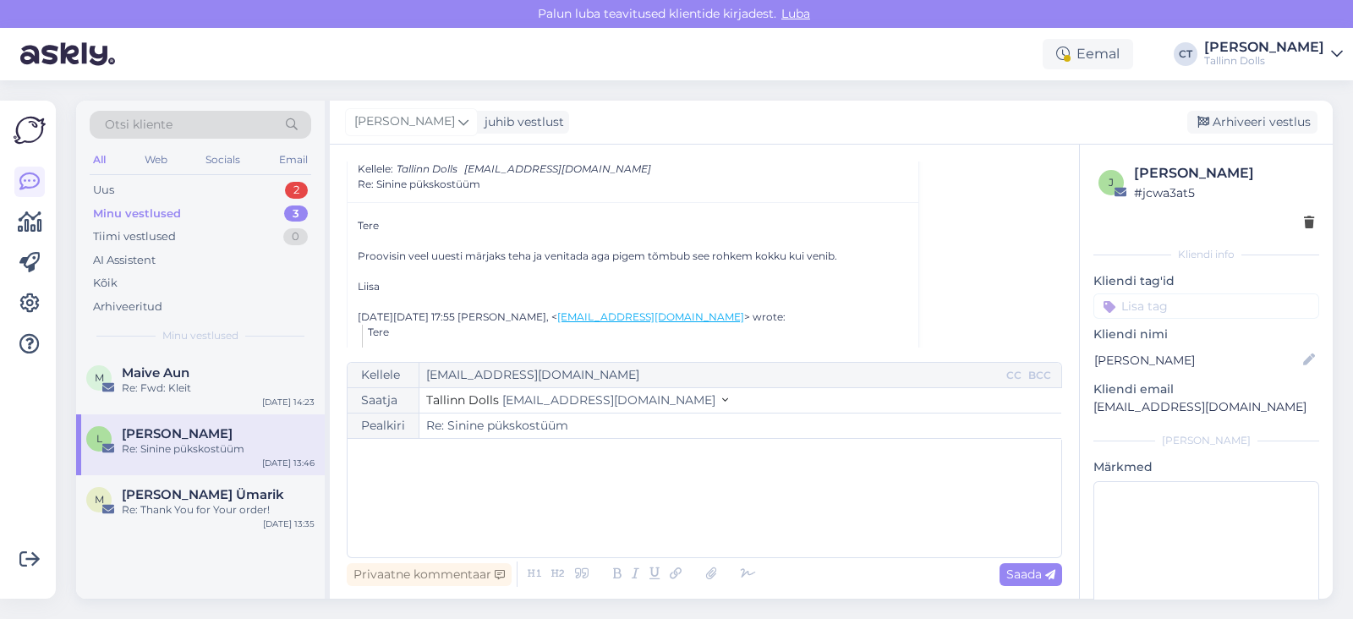
scroll to position [291, 0]
click at [493, 514] on div "﻿" at bounding box center [704, 498] width 697 height 102
